Goal: Communication & Community: Answer question/provide support

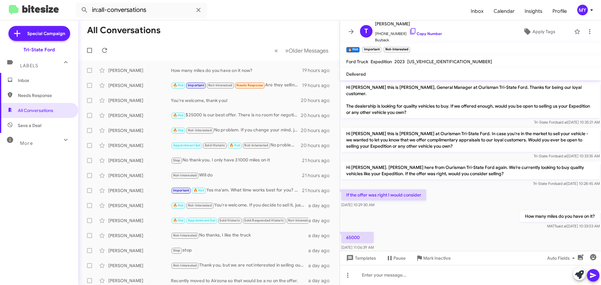
scroll to position [132, 0]
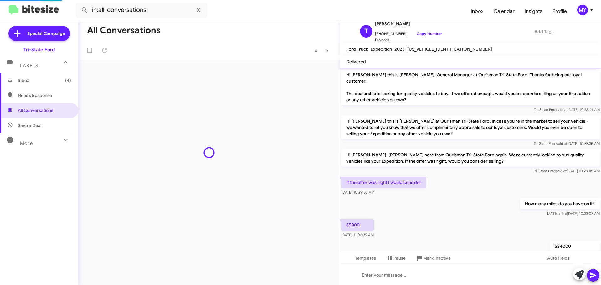
scroll to position [119, 0]
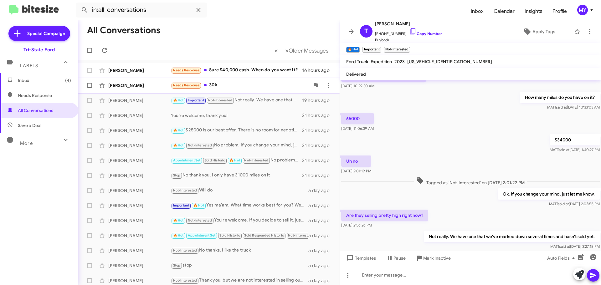
click at [247, 88] on div "Needs Response 30k" at bounding box center [240, 85] width 139 height 7
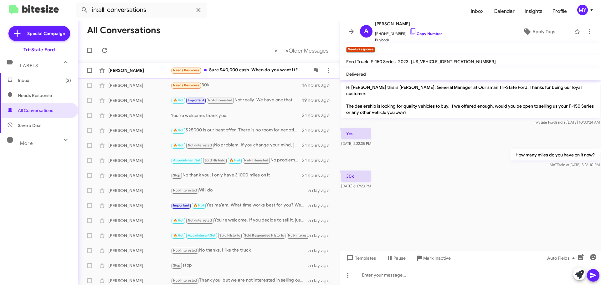
click at [261, 70] on div "Needs Response Sure $40,000 cash. When do you want it?" at bounding box center [240, 70] width 139 height 7
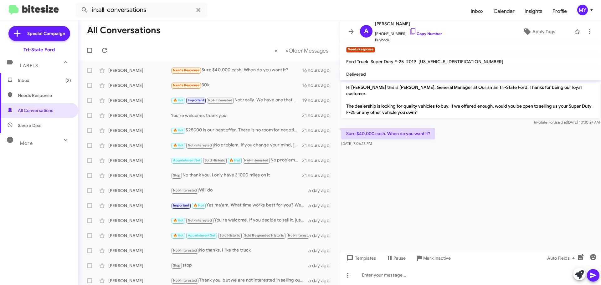
click at [444, 60] on span "[US_VEHICLE_IDENTIFICATION_NUMBER]" at bounding box center [461, 62] width 85 height 6
copy span "[US_VEHICLE_IDENTIFICATION_NUMBER]"
click at [252, 80] on div "[PERSON_NAME] Needs Response 30k 16 hours ago" at bounding box center [209, 85] width 252 height 13
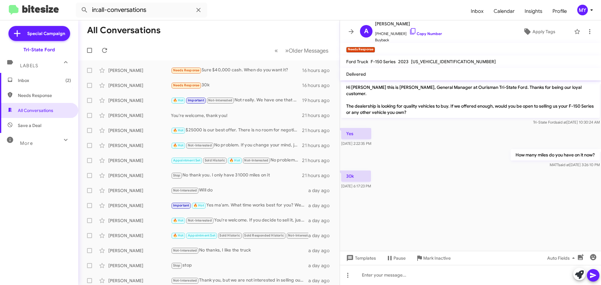
click at [423, 61] on span "[US_VEHICLE_IDENTIFICATION_NUMBER]" at bounding box center [453, 62] width 85 height 6
copy span "[US_VEHICLE_IDENTIFICATION_NUMBER]"
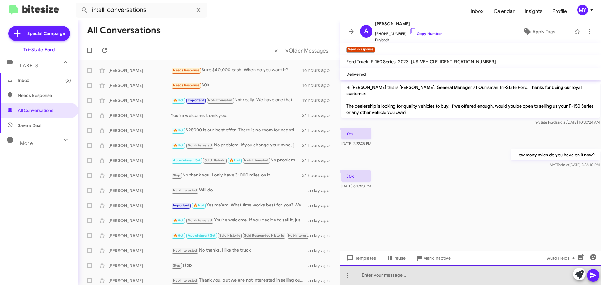
click at [401, 276] on div at bounding box center [470, 275] width 261 height 20
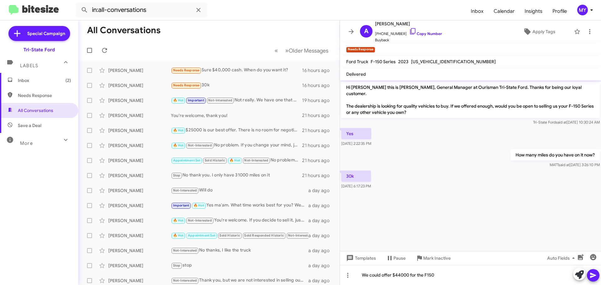
click at [592, 275] on icon at bounding box center [593, 275] width 6 height 5
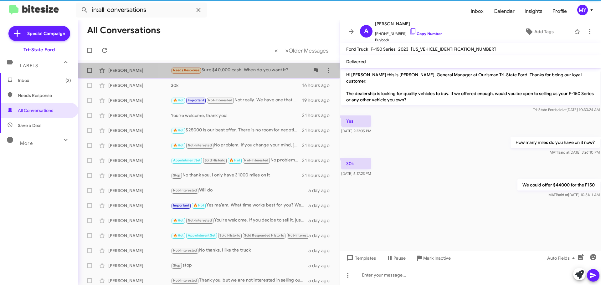
click at [230, 70] on div "Needs Response Sure $40,000 cash. When do you want it?" at bounding box center [240, 70] width 139 height 7
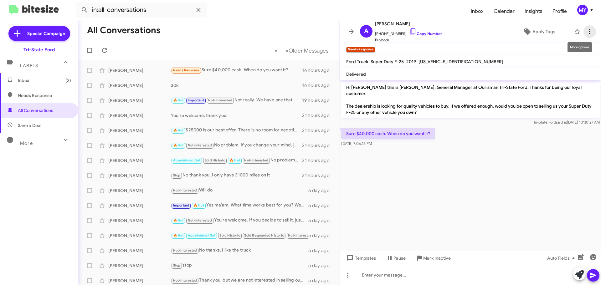
click at [586, 33] on icon at bounding box center [590, 32] width 8 height 8
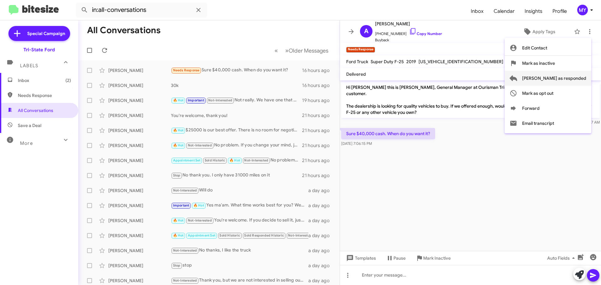
click at [576, 80] on span "[PERSON_NAME] as responded" at bounding box center [554, 78] width 64 height 15
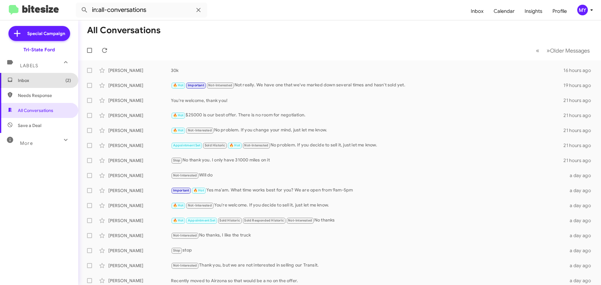
click at [40, 82] on span "Inbox (2)" at bounding box center [44, 80] width 53 height 6
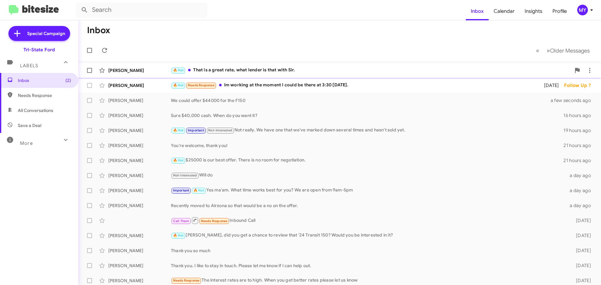
click at [299, 73] on div "🔥 Hot That is a great rate, what lender is that with Sir." at bounding box center [371, 70] width 400 height 7
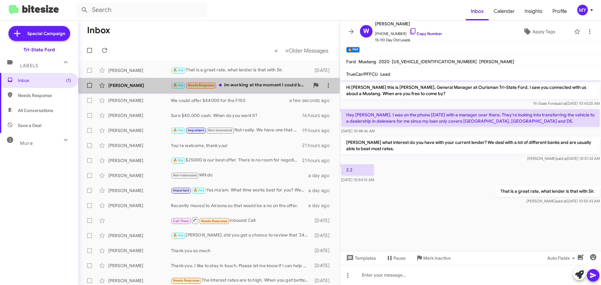
click at [260, 83] on div "🔥 Hot Needs Response Im working at the moment I could be there at 3:30 [DATE]." at bounding box center [240, 85] width 139 height 7
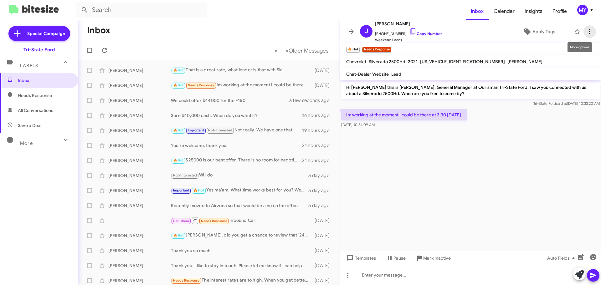
click at [587, 34] on icon at bounding box center [590, 32] width 8 height 8
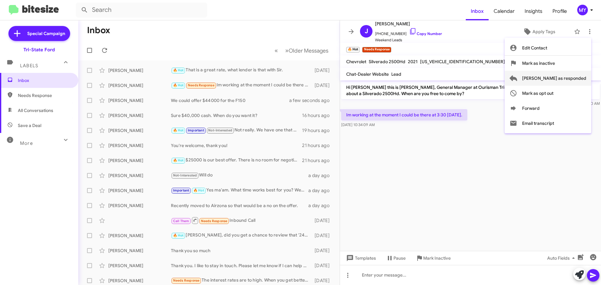
click at [562, 75] on span "[PERSON_NAME] as responded" at bounding box center [554, 78] width 64 height 15
